Goal: Navigation & Orientation: Find specific page/section

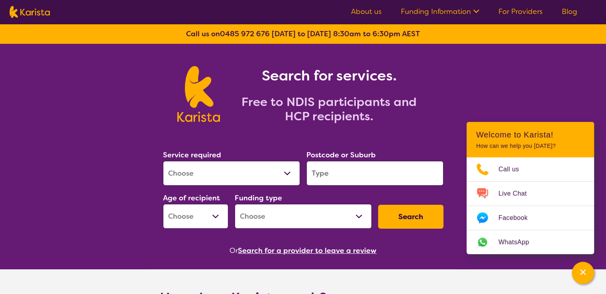
click at [530, 10] on link "For Providers" at bounding box center [520, 12] width 44 height 10
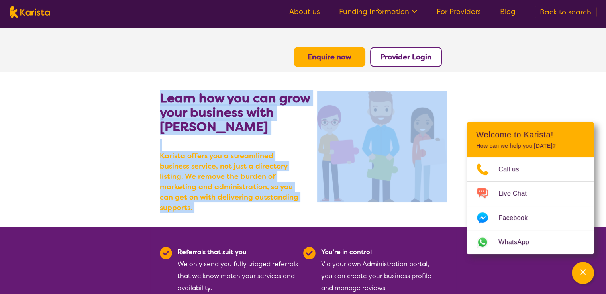
drag, startPoint x: 524, startPoint y: 42, endPoint x: 450, endPoint y: 75, distance: 81.3
click at [408, 49] on button "Provider Login" at bounding box center [406, 57] width 72 height 20
click at [397, 61] on b "Provider Login" at bounding box center [405, 57] width 51 height 10
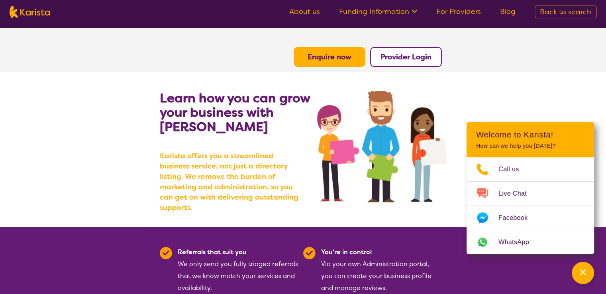
click at [309, 12] on link "About us" at bounding box center [304, 12] width 31 height 10
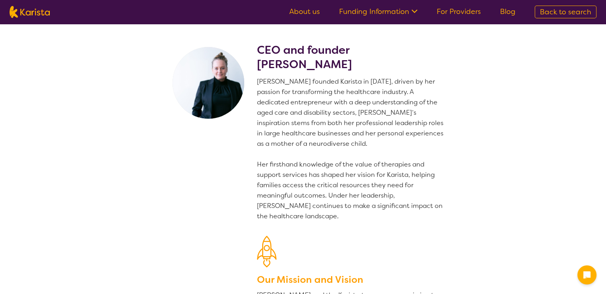
click at [14, 8] on img at bounding box center [30, 12] width 40 height 12
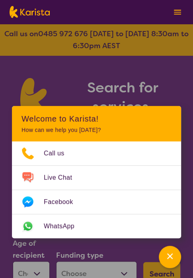
drag, startPoint x: 157, startPoint y: 70, endPoint x: 22, endPoint y: 77, distance: 136.0
click at [22, 77] on div "Search for services. Free to NDIS participants and HCP recipients." at bounding box center [97, 123] width 174 height 97
click at [166, 264] on div "Channel Menu" at bounding box center [170, 257] width 16 height 18
